Goal: Task Accomplishment & Management: Complete application form

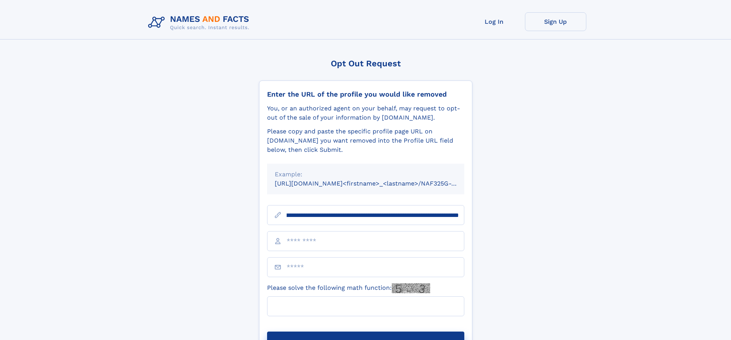
scroll to position [0, 86]
type input "**********"
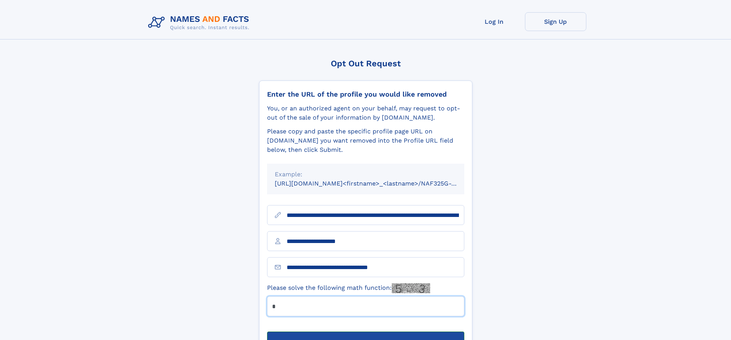
type input "*"
click at [365, 332] on button "Submit Opt Out Request" at bounding box center [365, 344] width 197 height 25
